Goal: Transaction & Acquisition: Obtain resource

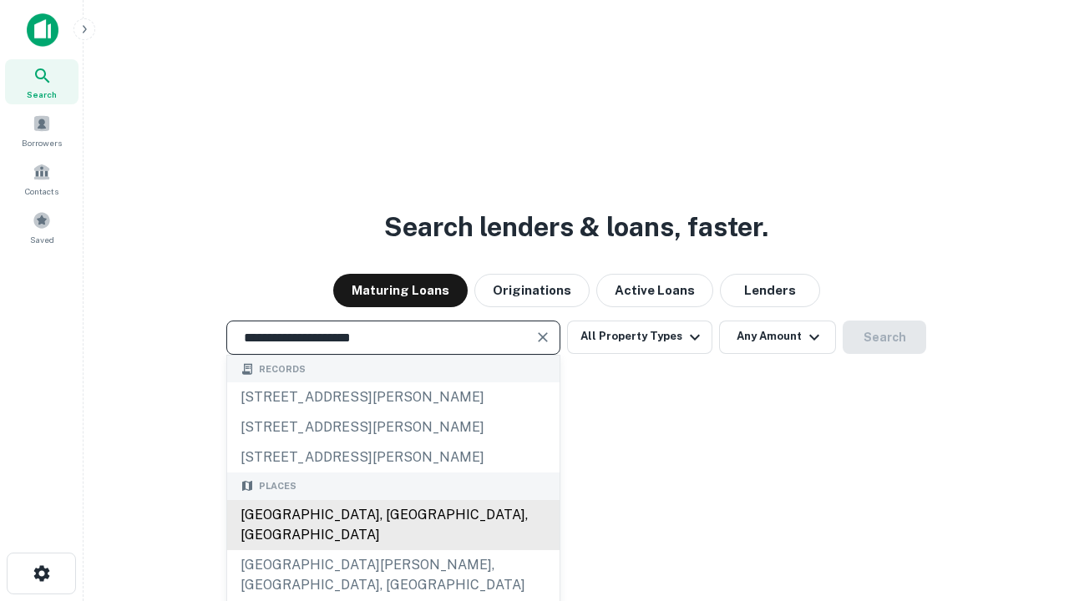
click at [392, 550] on div "Santa Monica, CA, USA" at bounding box center [393, 525] width 332 height 50
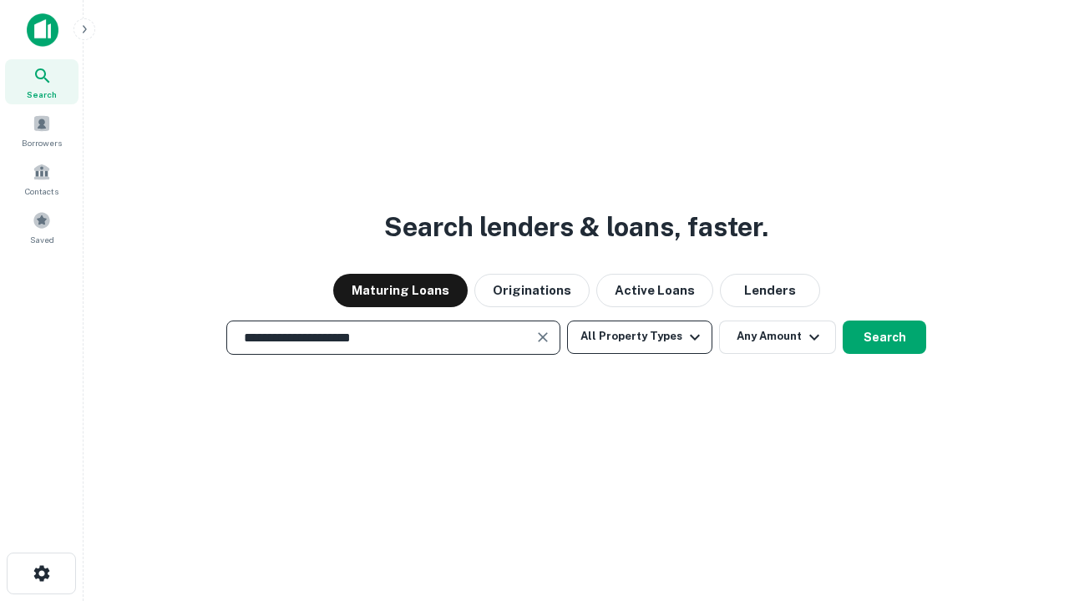
type input "**********"
click at [640, 336] on button "All Property Types" at bounding box center [639, 337] width 145 height 33
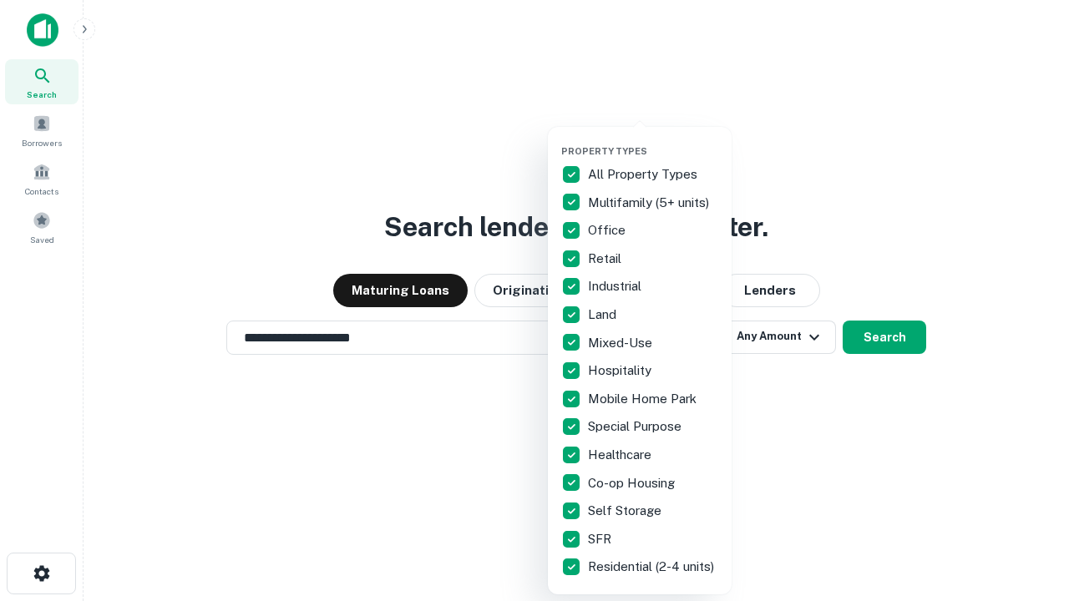
click at [653, 140] on button "button" at bounding box center [653, 140] width 184 height 1
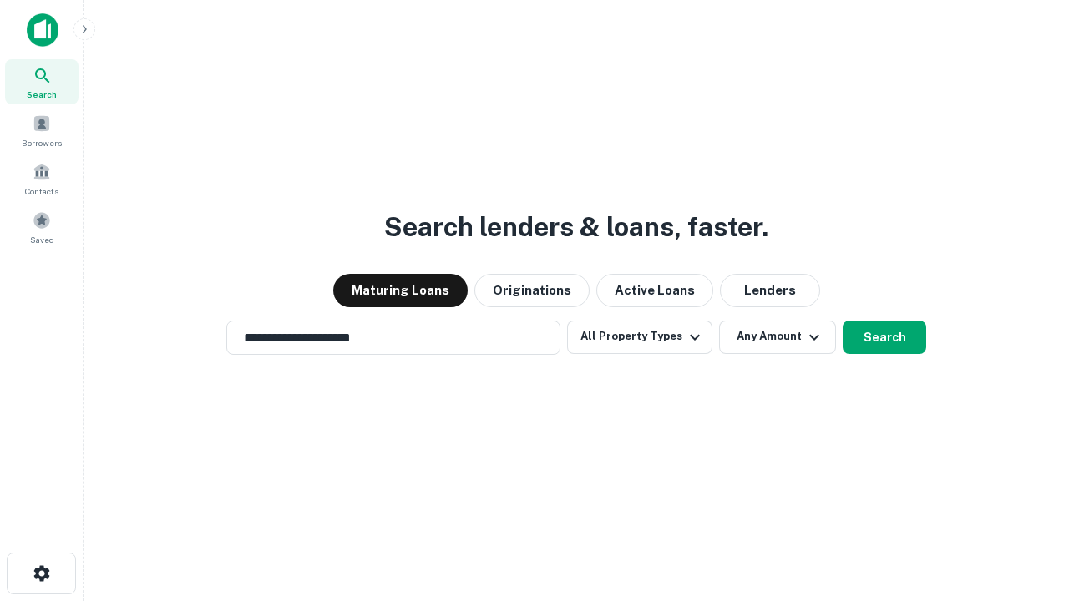
scroll to position [26, 0]
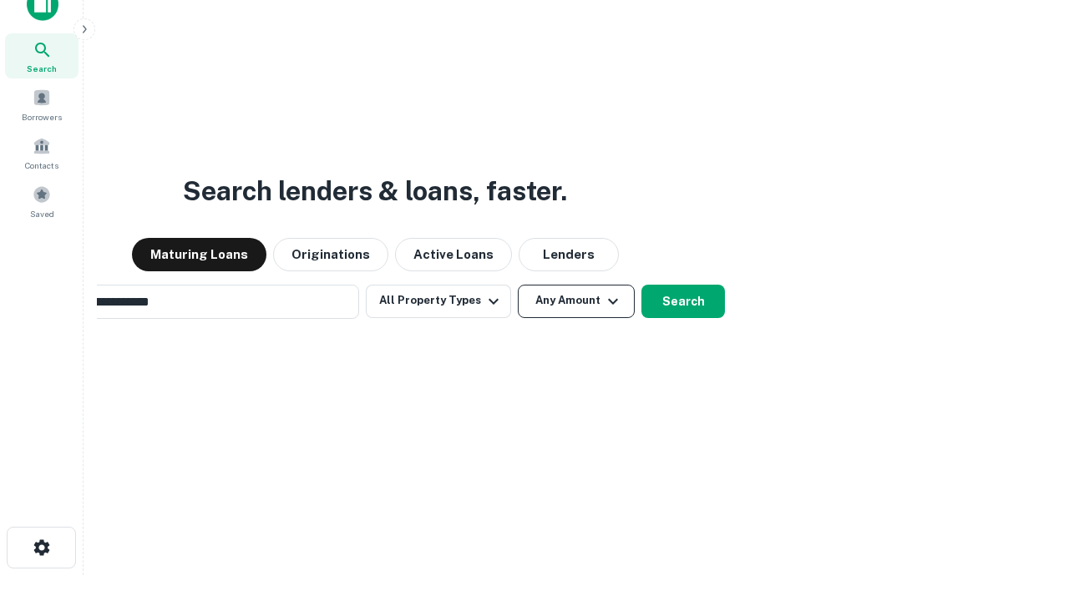
click at [518, 285] on button "Any Amount" at bounding box center [576, 301] width 117 height 33
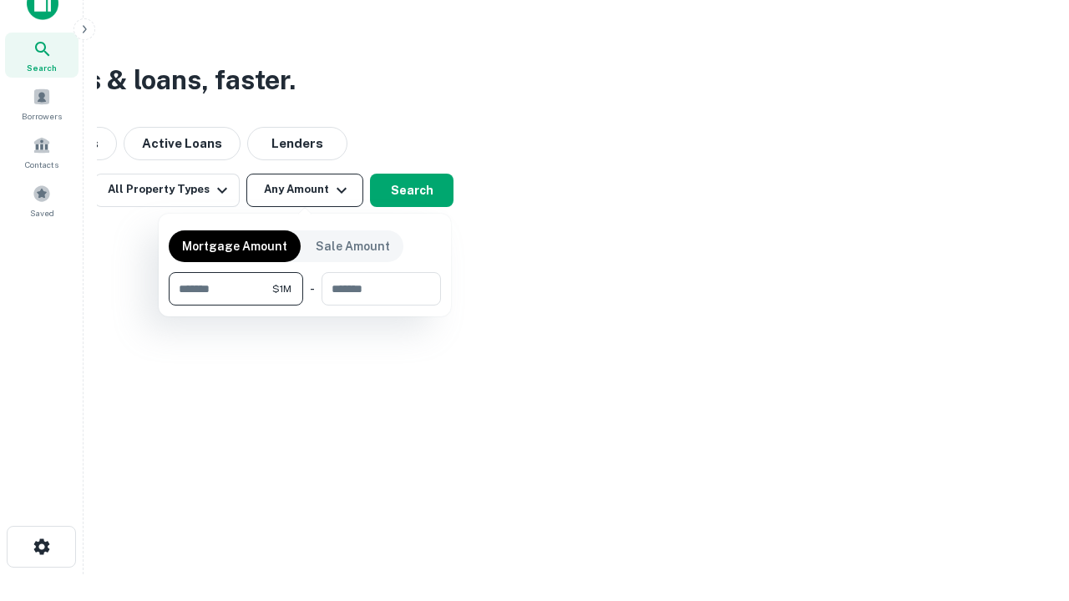
type input "*******"
click at [305, 306] on button "button" at bounding box center [305, 306] width 272 height 1
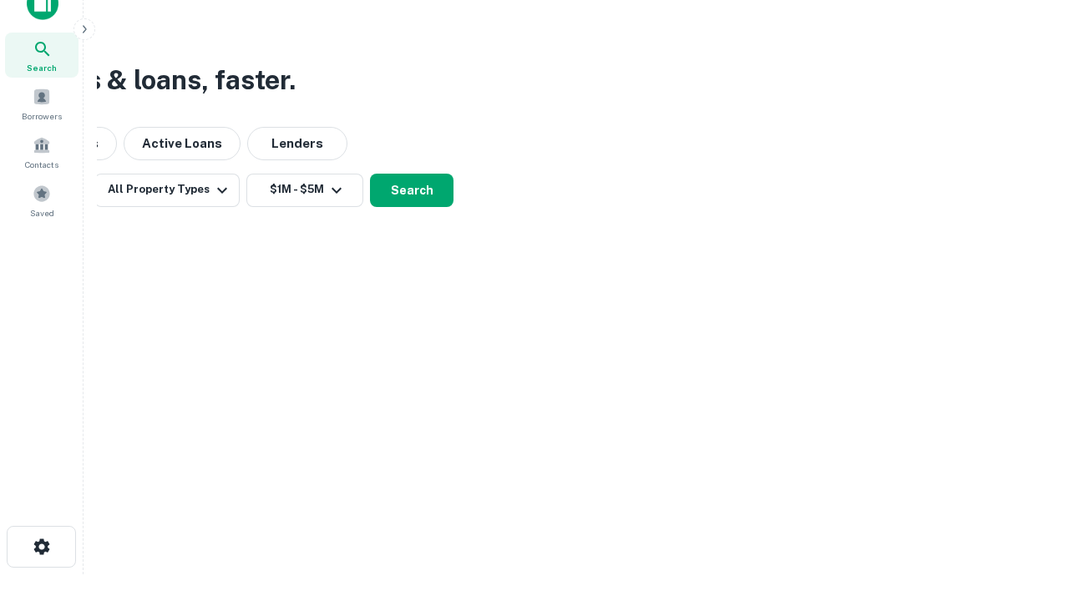
scroll to position [26, 0]
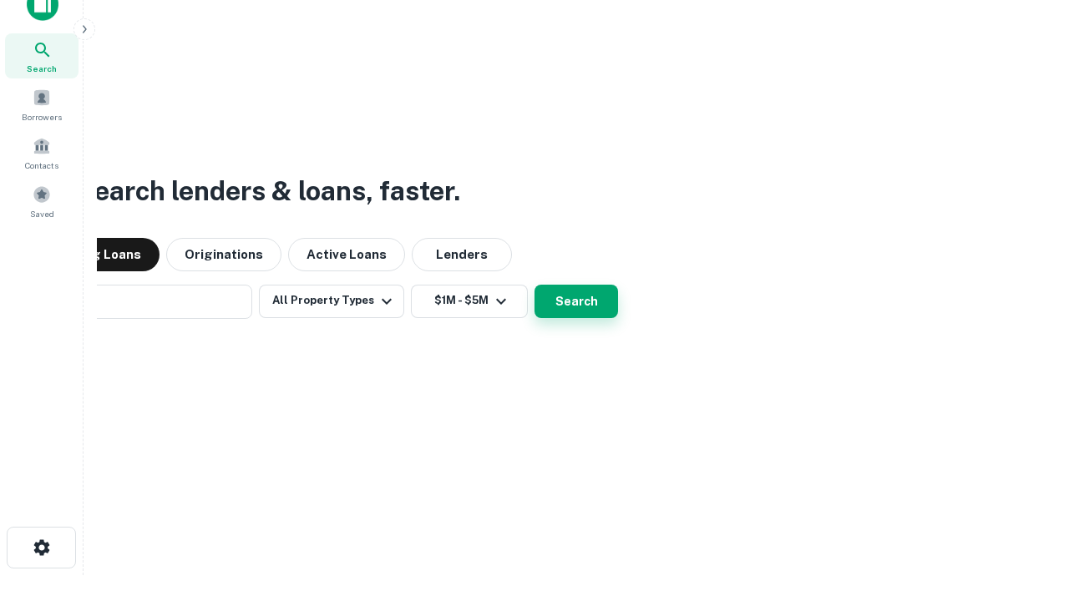
click at [534, 285] on button "Search" at bounding box center [575, 301] width 83 height 33
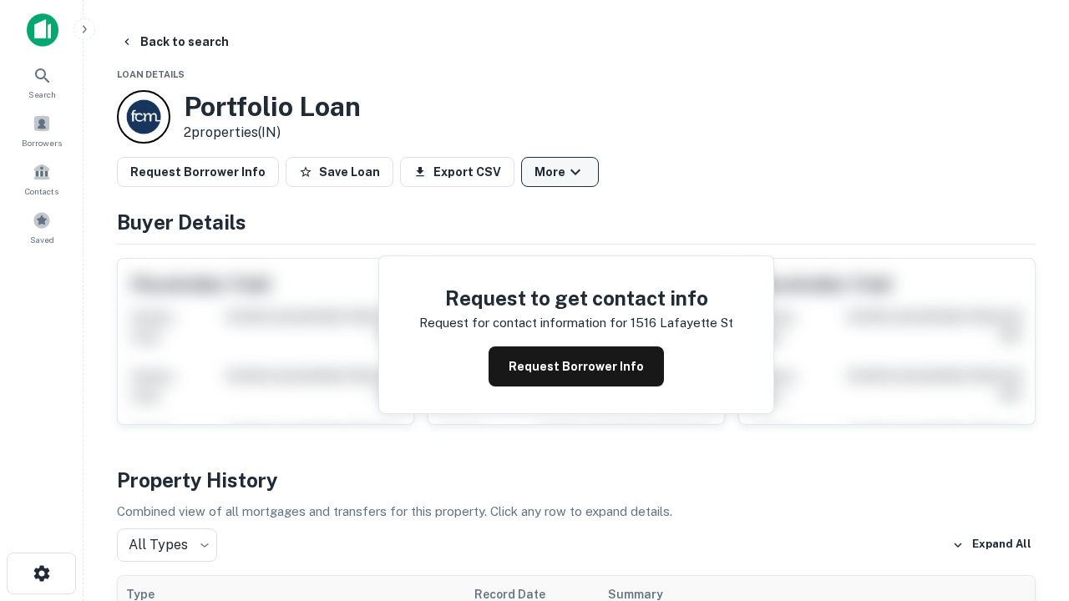
click at [559, 172] on button "More" at bounding box center [560, 172] width 78 height 30
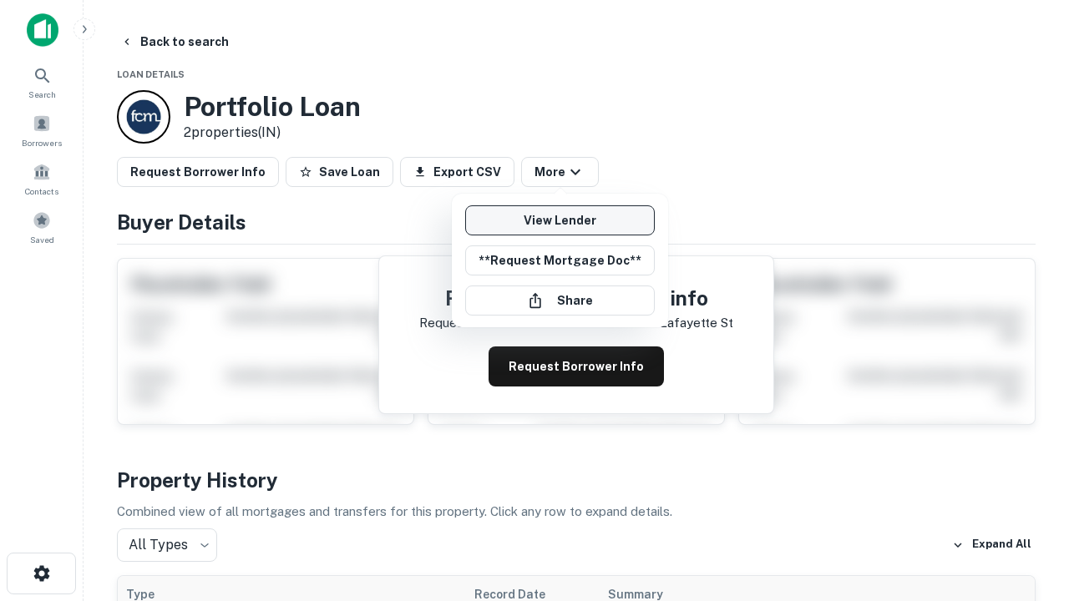
click at [559, 220] on link "View Lender" at bounding box center [560, 220] width 190 height 30
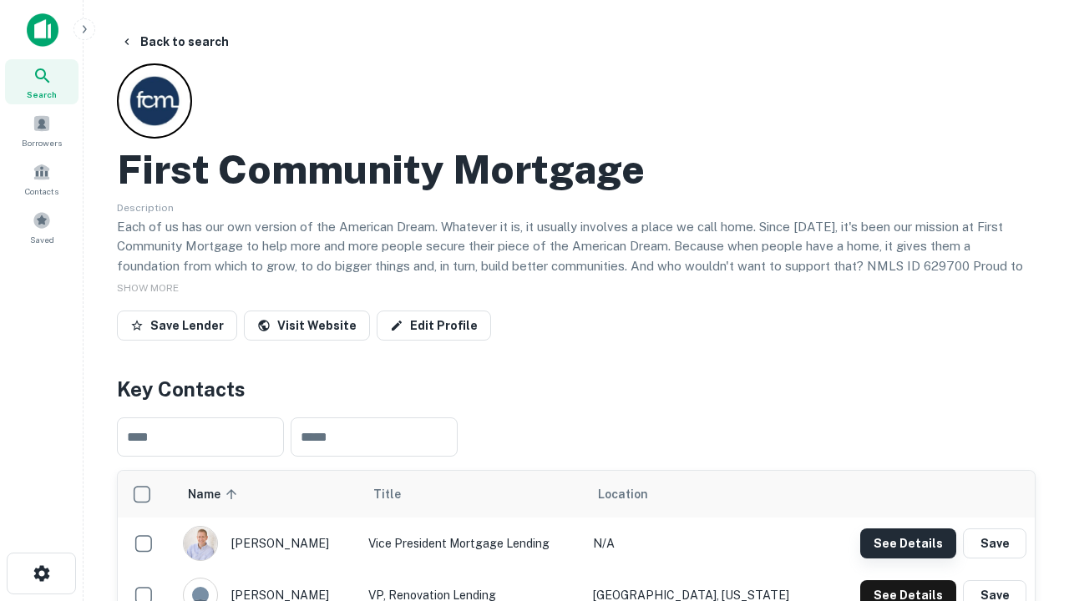
click at [908, 543] on button "See Details" at bounding box center [908, 544] width 96 height 30
click at [41, 574] on icon "button" at bounding box center [42, 574] width 20 height 20
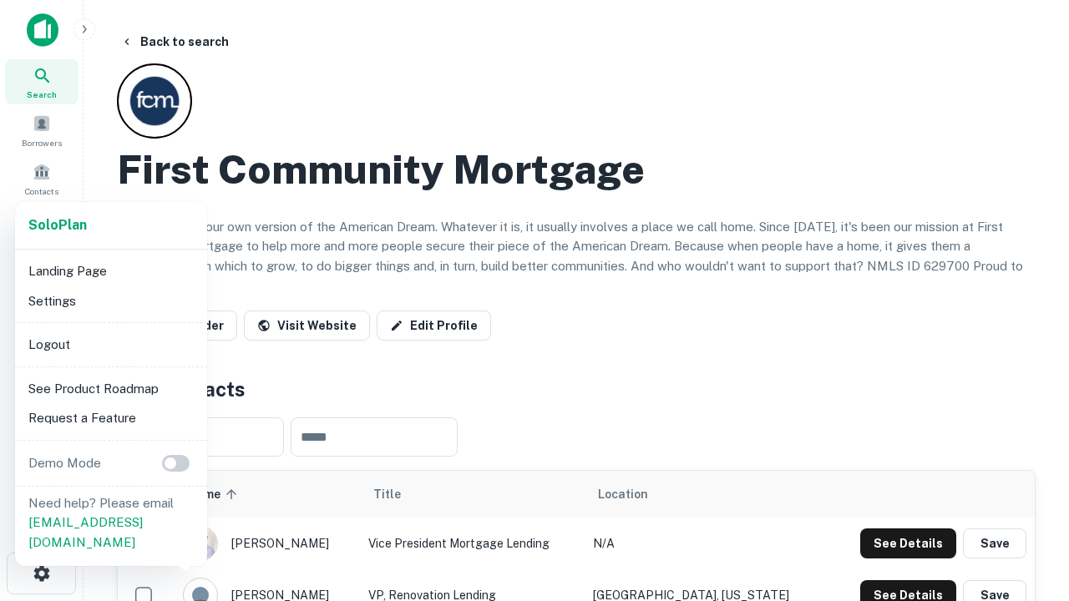
click at [110, 344] on li "Logout" at bounding box center [111, 345] width 179 height 30
